Goal: Transaction & Acquisition: Download file/media

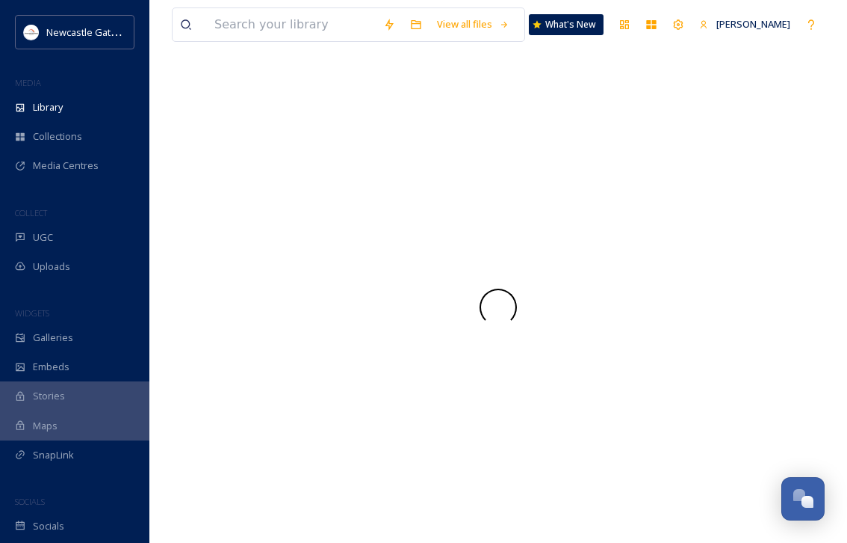
scroll to position [543, 0]
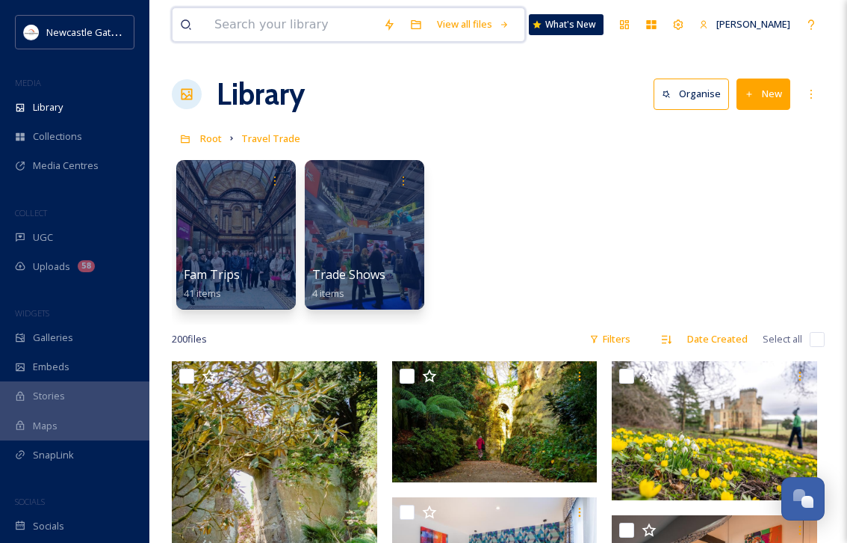
click at [275, 25] on input at bounding box center [291, 24] width 169 height 33
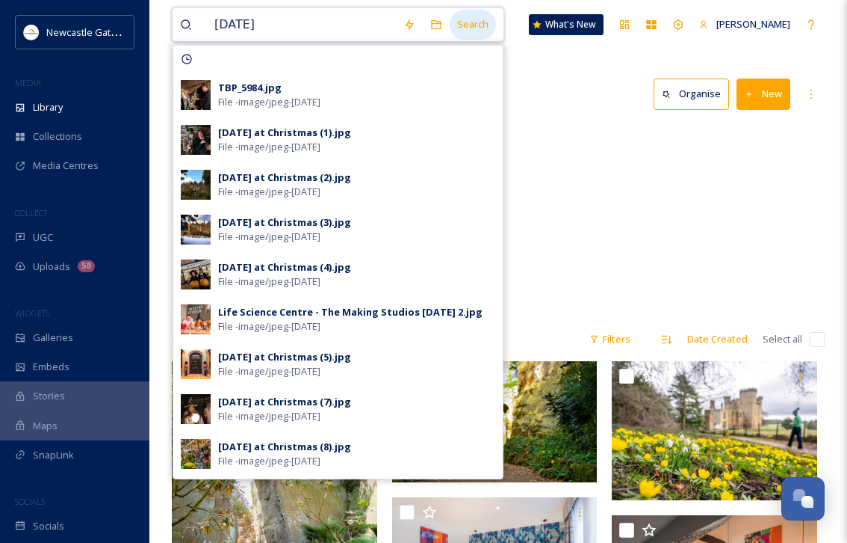
type input "[DATE]"
click at [480, 27] on div "Search" at bounding box center [473, 24] width 46 height 29
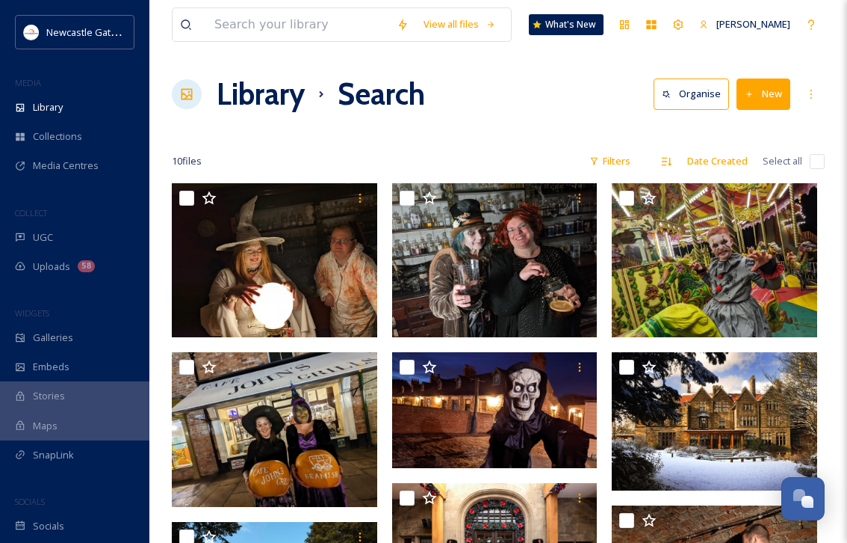
click at [559, 149] on div "10 file s Filters Date Created Select all" at bounding box center [498, 160] width 653 height 29
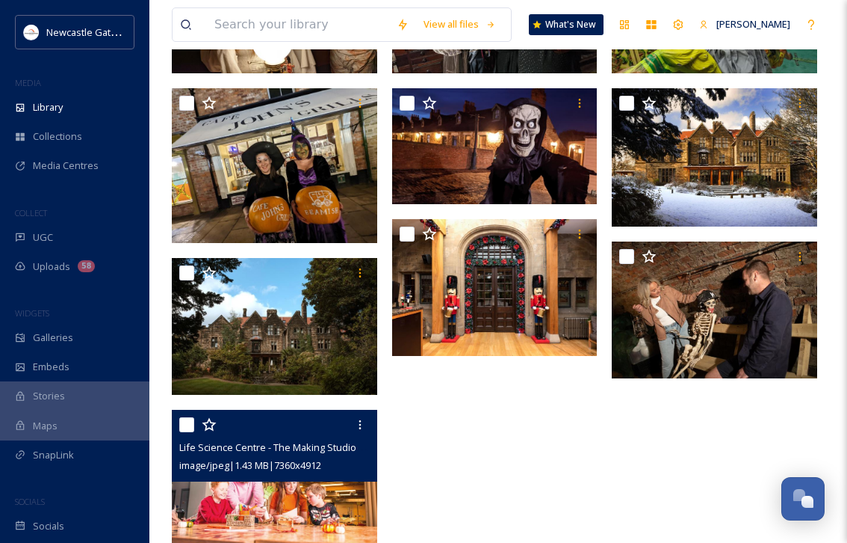
scroll to position [293, 0]
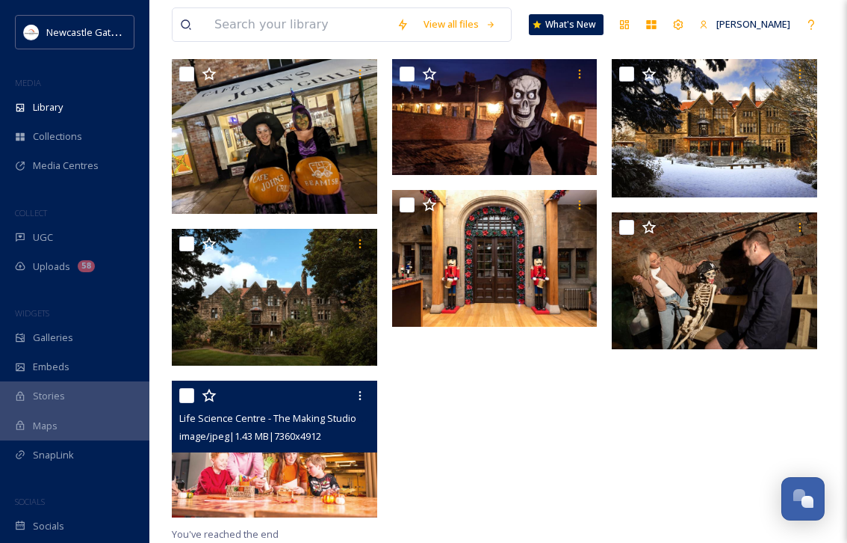
click at [338, 479] on img at bounding box center [274, 448] width 205 height 137
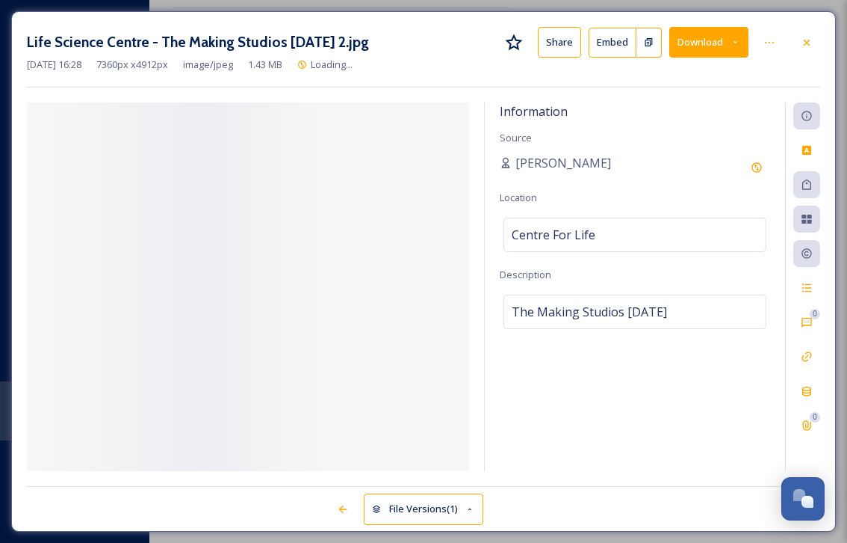
scroll to position [183, 0]
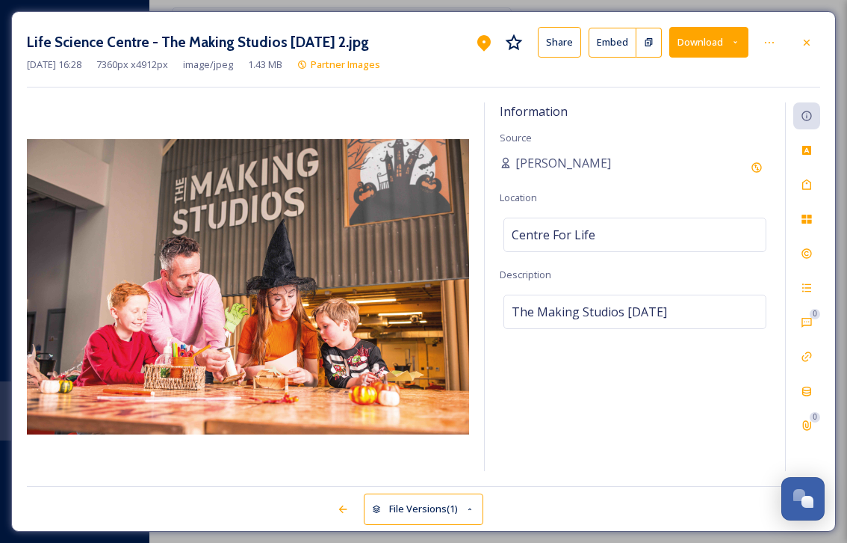
click at [742, 42] on button "Download" at bounding box center [709, 42] width 79 height 31
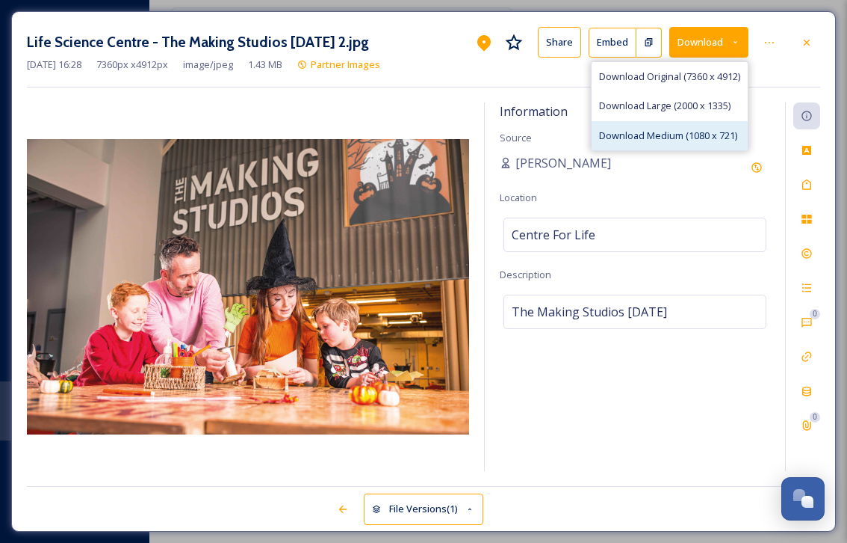
click at [711, 129] on span "Download Medium (1080 x 721)" at bounding box center [668, 136] width 138 height 14
